Goal: Task Accomplishment & Management: Complete application form

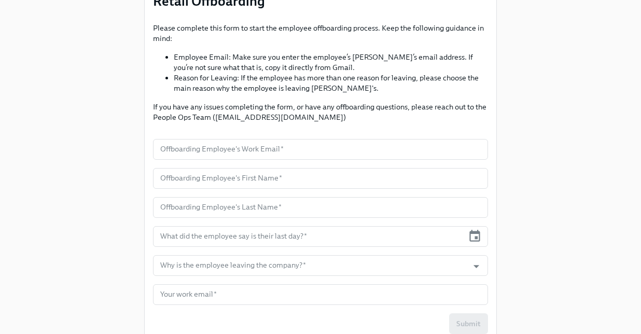
scroll to position [108, 0]
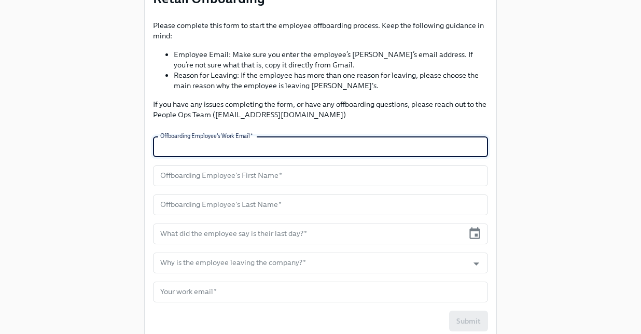
click at [303, 155] on input "text" at bounding box center [320, 146] width 335 height 21
type input "[EMAIL_ADDRESS][DOMAIN_NAME]"
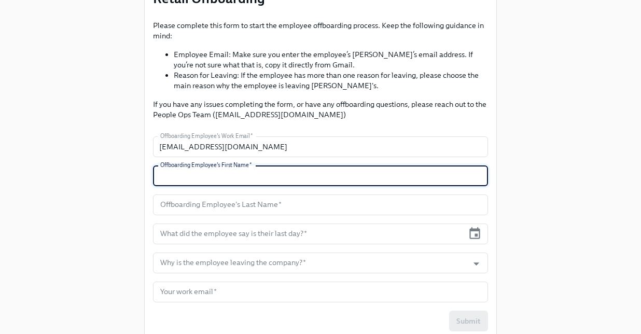
click at [290, 172] on input "text" at bounding box center [320, 175] width 335 height 21
type input "[PERSON_NAME]"
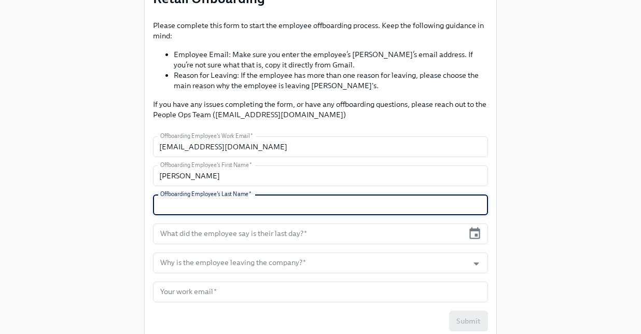
click at [272, 205] on input "text" at bounding box center [320, 204] width 335 height 21
type input "[PERSON_NAME]"
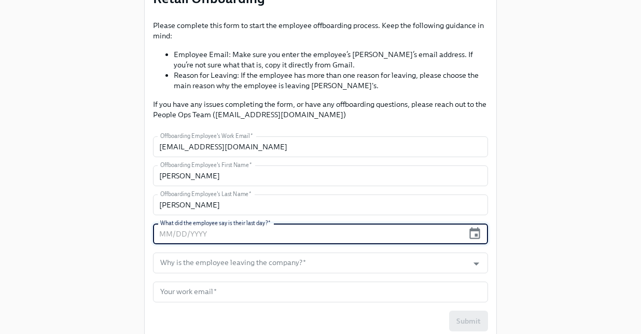
click at [290, 235] on input "text" at bounding box center [308, 234] width 311 height 21
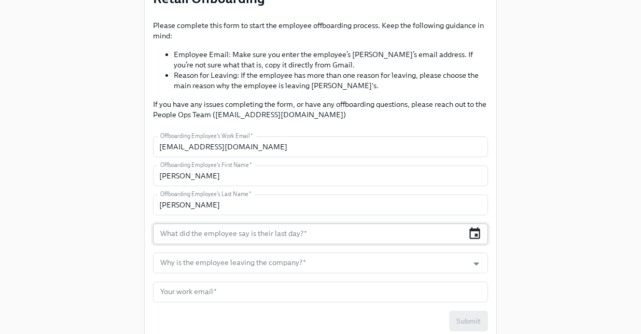
click at [477, 235] on icon "button" at bounding box center [474, 233] width 11 height 12
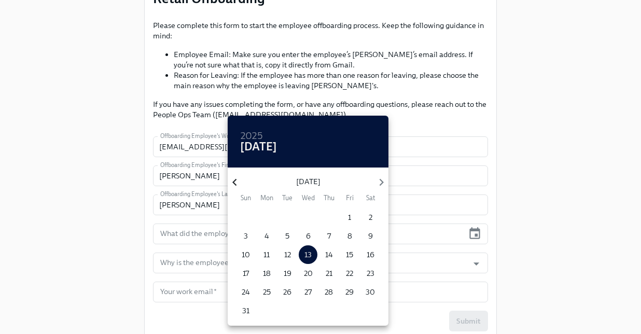
click at [236, 176] on icon "button" at bounding box center [235, 182] width 14 height 14
click at [328, 290] on p "31" at bounding box center [328, 292] width 7 height 10
type input "[DATE]"
click at [427, 200] on div at bounding box center [320, 167] width 641 height 334
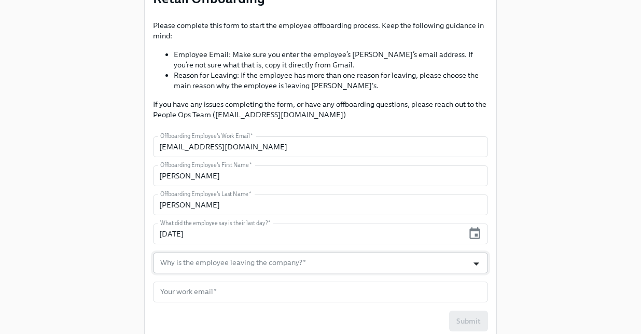
click at [469, 265] on icon "Open" at bounding box center [476, 264] width 14 height 14
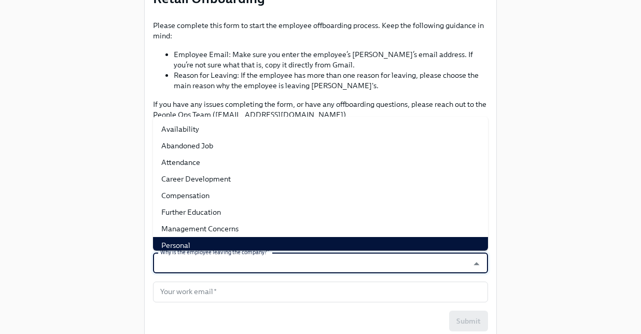
click at [275, 243] on li "Personal" at bounding box center [320, 245] width 335 height 17
type input "Personal"
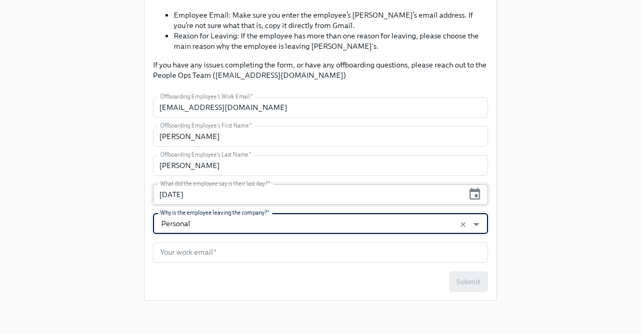
scroll to position [147, 0]
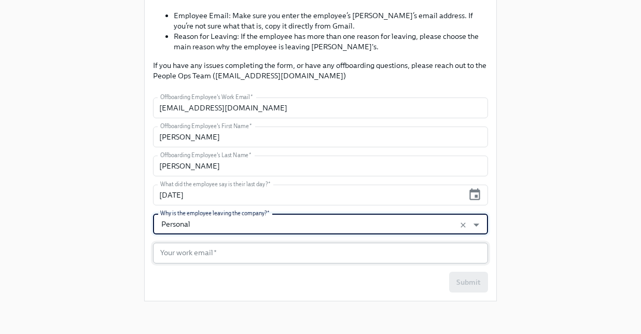
click at [380, 260] on input "text" at bounding box center [320, 253] width 335 height 21
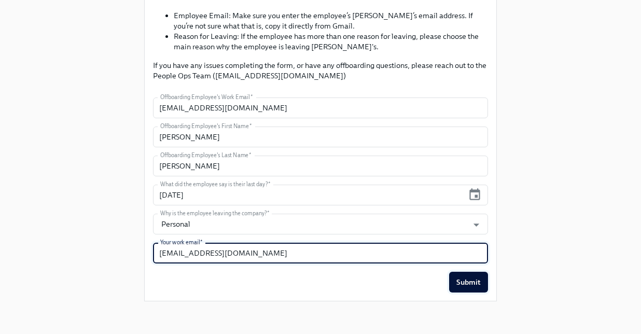
type input "[EMAIL_ADDRESS][DOMAIN_NAME]"
click at [465, 292] on button "Submit" at bounding box center [468, 282] width 39 height 21
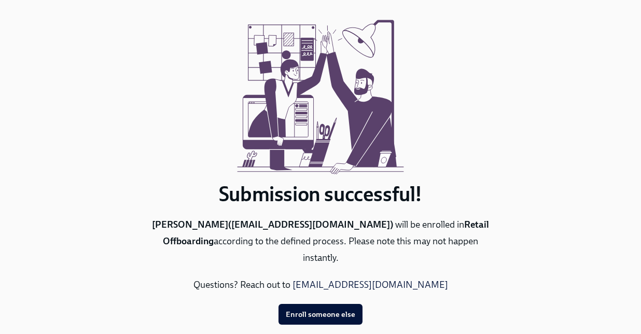
scroll to position [0, 0]
